Goal: Communication & Community: Participate in discussion

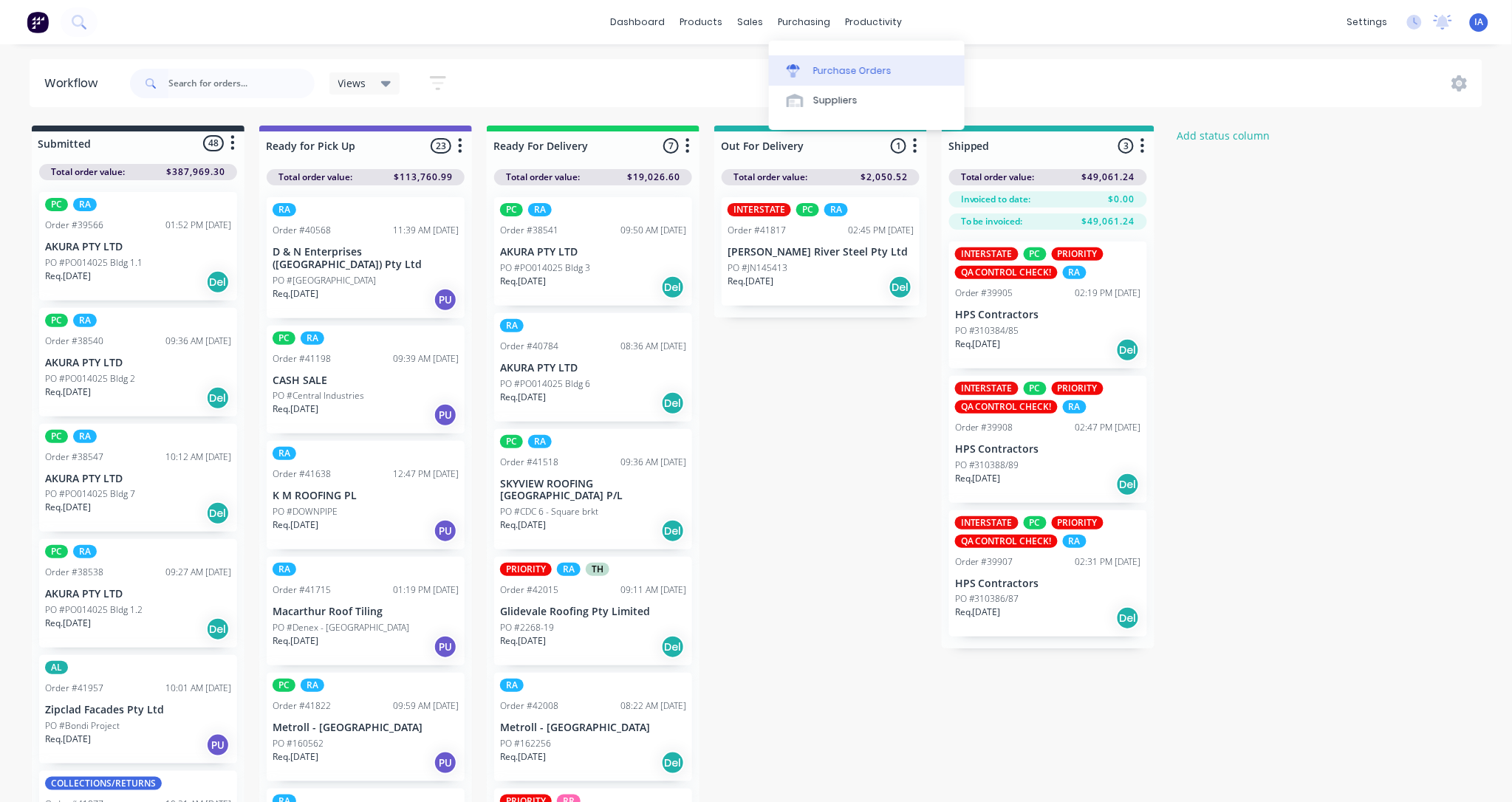
click at [860, 74] on div "Purchase Orders" at bounding box center [852, 71] width 78 height 14
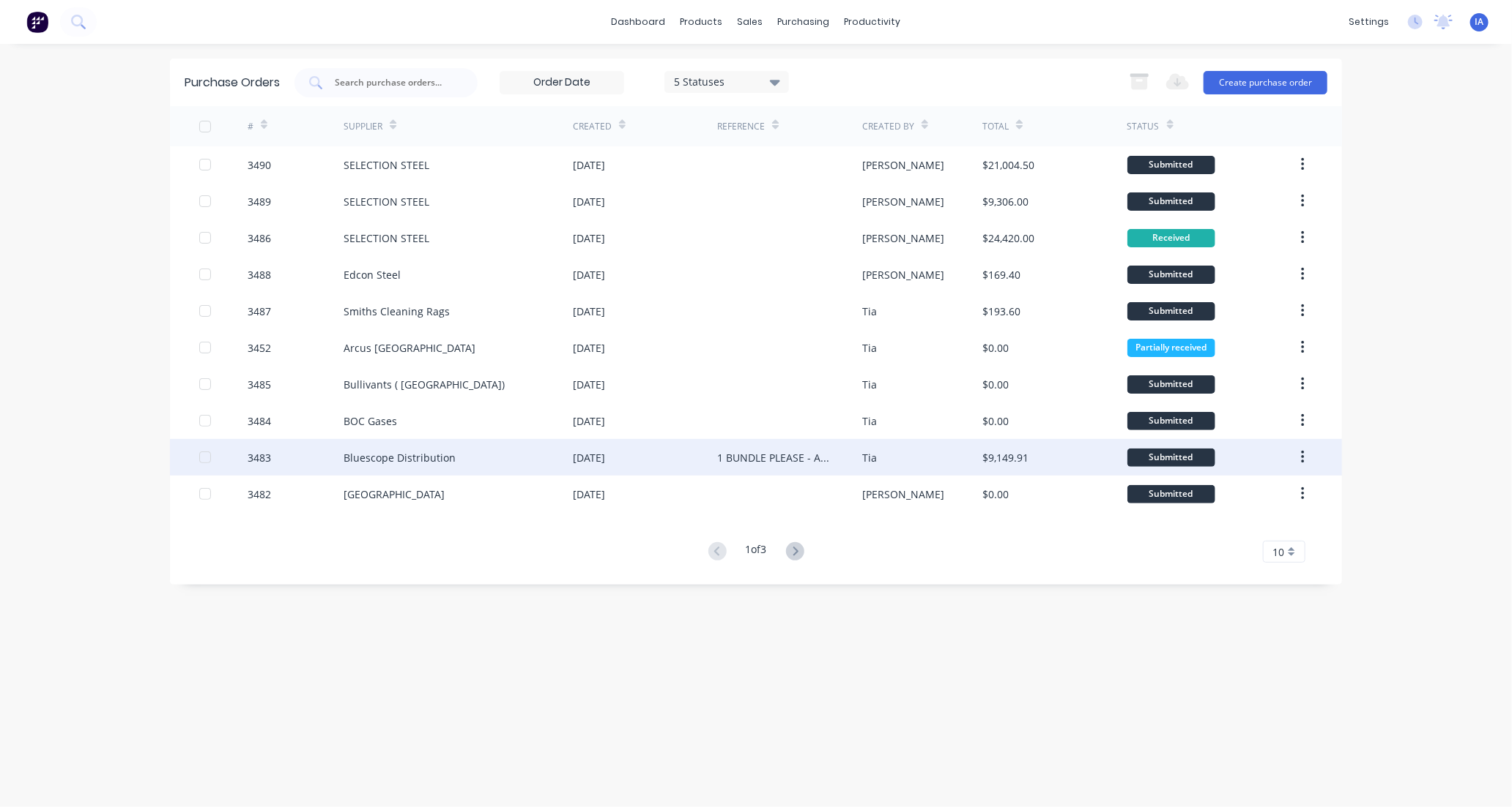
click at [320, 464] on div "3483" at bounding box center [296, 457] width 97 height 37
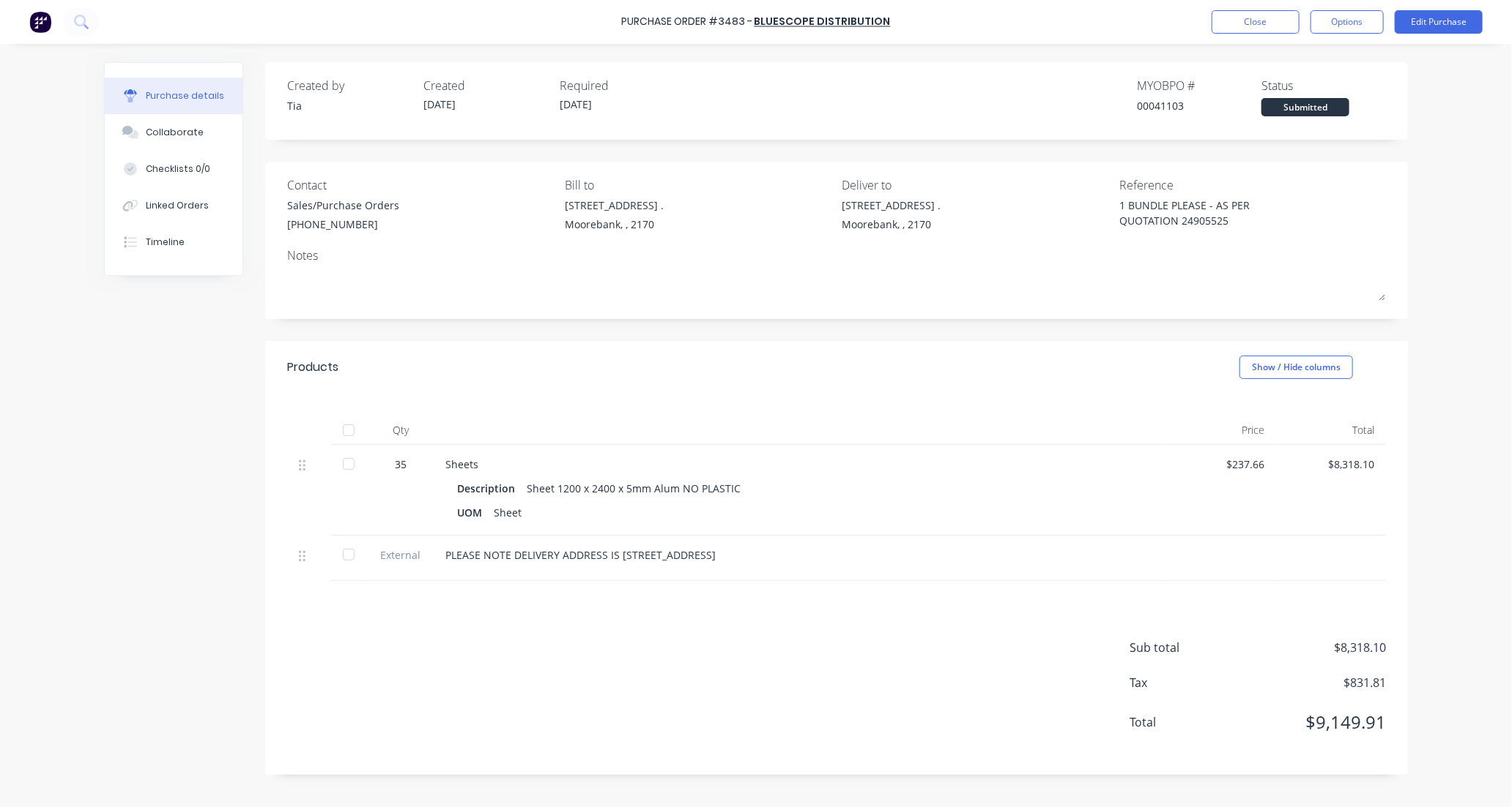
click at [345, 434] on div at bounding box center [349, 430] width 29 height 29
type textarea "x"
click at [174, 120] on button "Collaborate" at bounding box center [173, 133] width 138 height 37
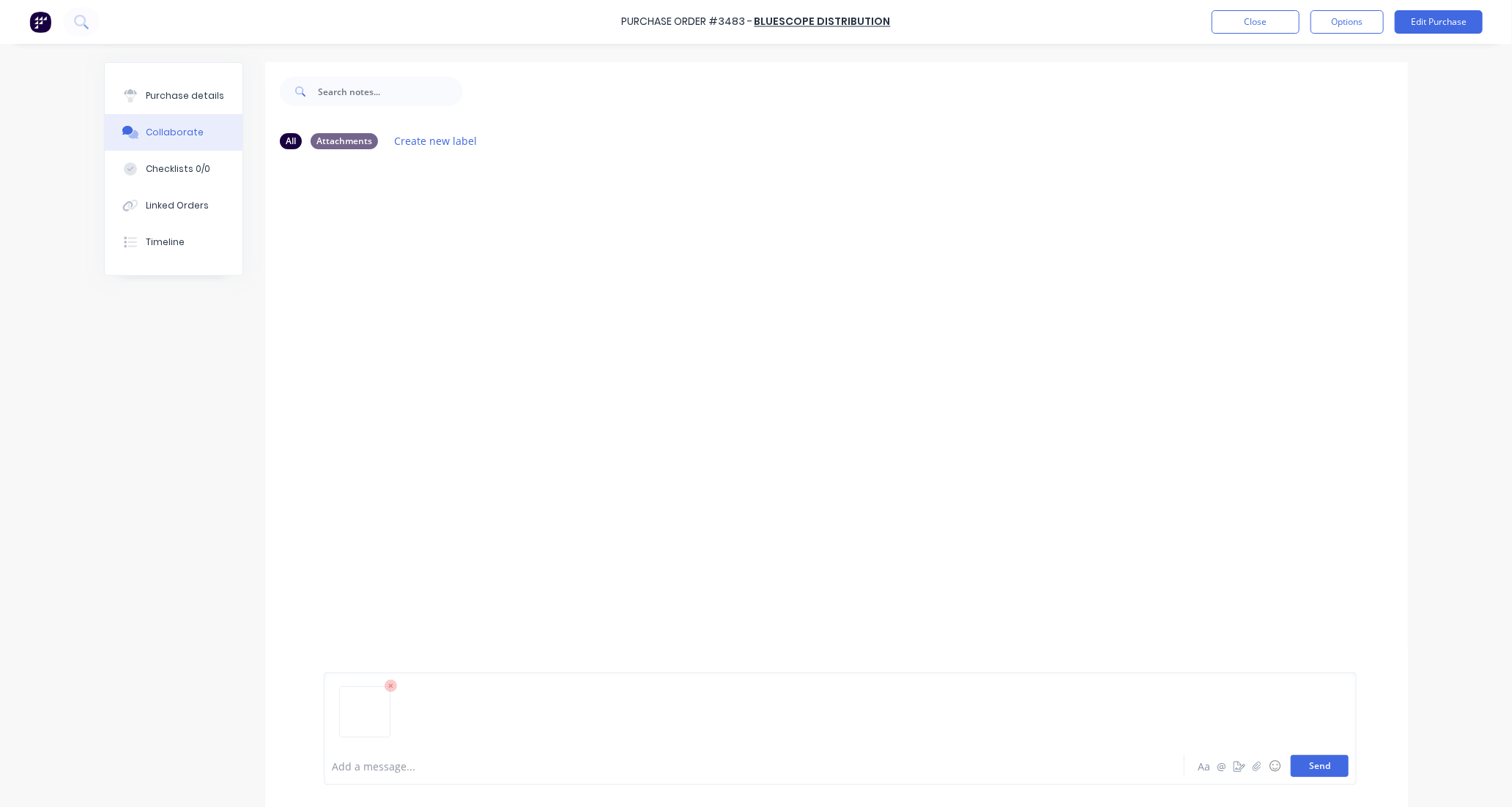
click at [1302, 771] on button "Send" at bounding box center [1319, 766] width 58 height 22
click at [1270, 19] on button "Close" at bounding box center [1255, 22] width 88 height 23
